Goal: Find specific page/section

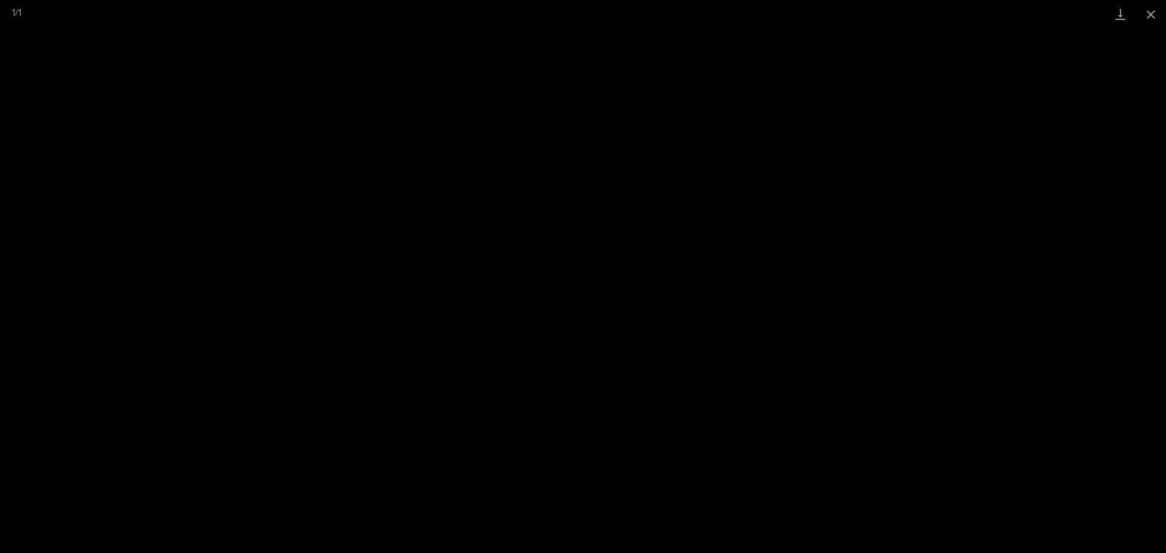
scroll to position [546, 0]
click at [1153, 19] on button "Close gallery" at bounding box center [1150, 14] width 30 height 29
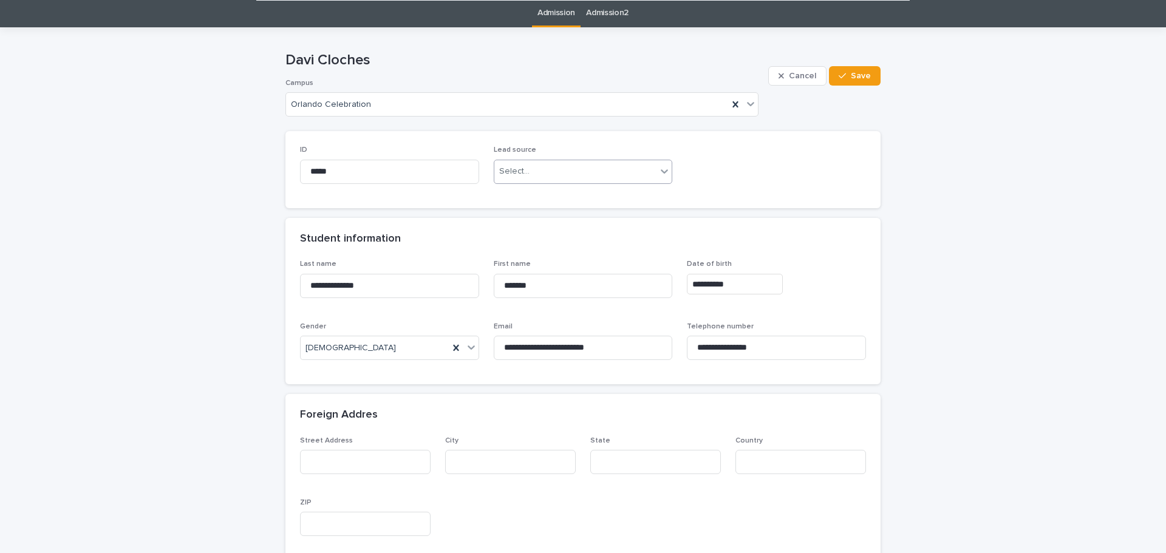
scroll to position [0, 0]
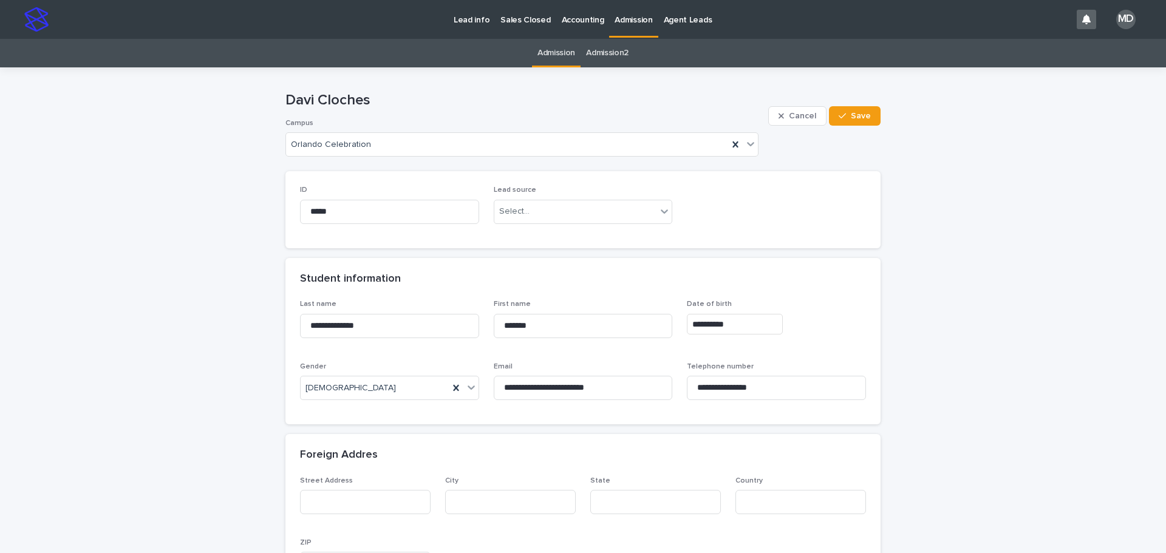
click at [625, 18] on p "Admission" at bounding box center [633, 12] width 38 height 25
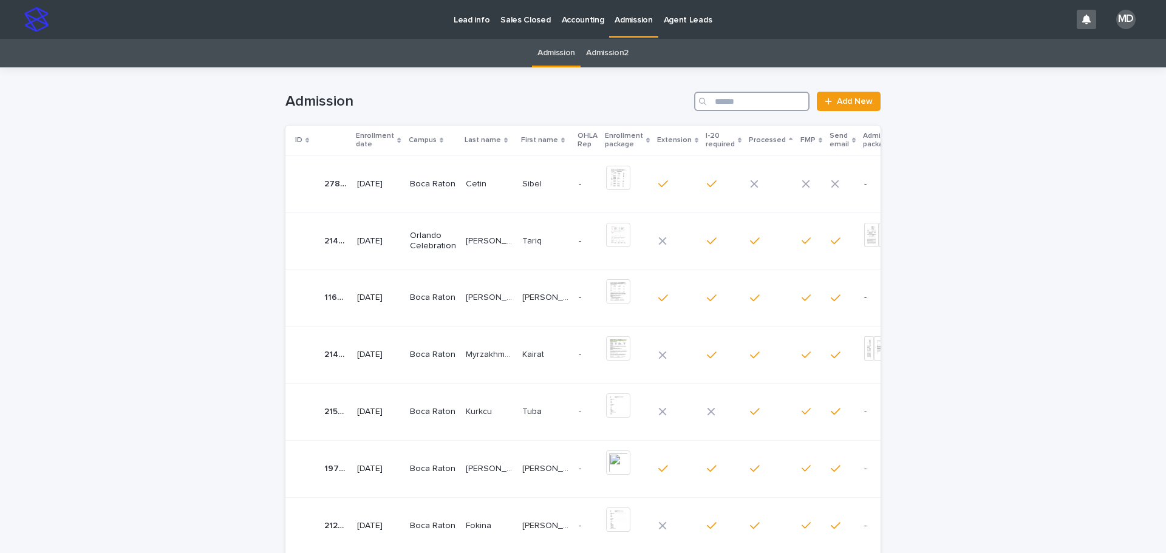
click at [736, 106] on input "Search" at bounding box center [751, 101] width 115 height 19
type input "******"
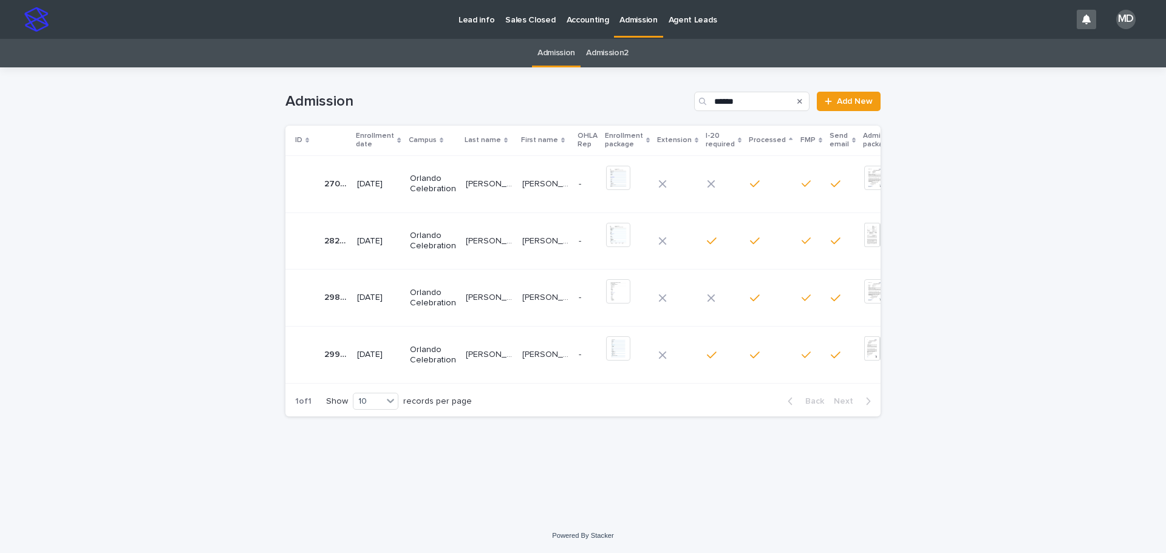
click at [446, 296] on p "Orlando Celebration" at bounding box center [433, 298] width 46 height 21
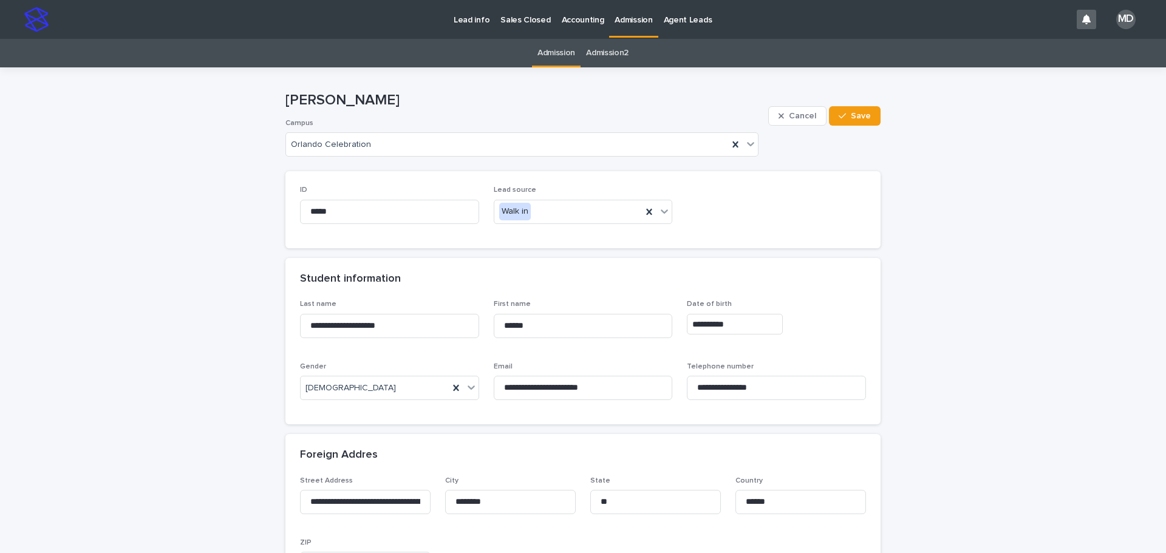
click at [617, 16] on p "Admission" at bounding box center [633, 12] width 38 height 25
